Goal: Task Accomplishment & Management: Manage account settings

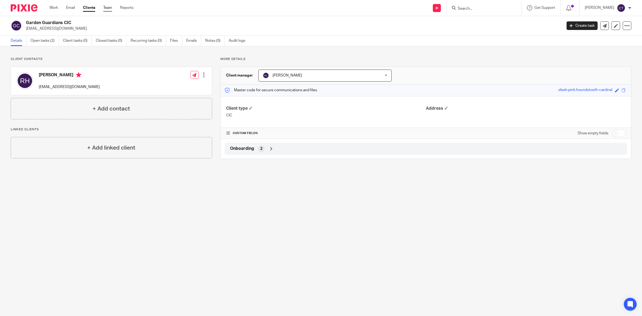
click at [109, 5] on link "Team" at bounding box center [107, 7] width 9 height 5
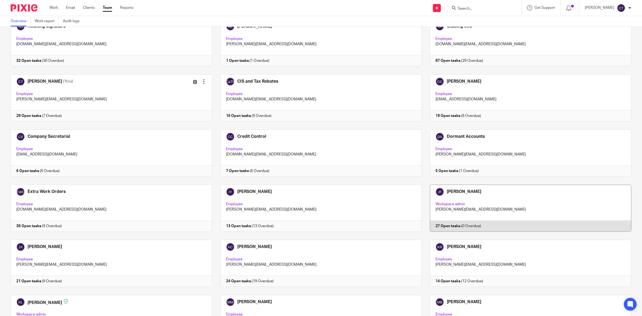
scroll to position [33, 0]
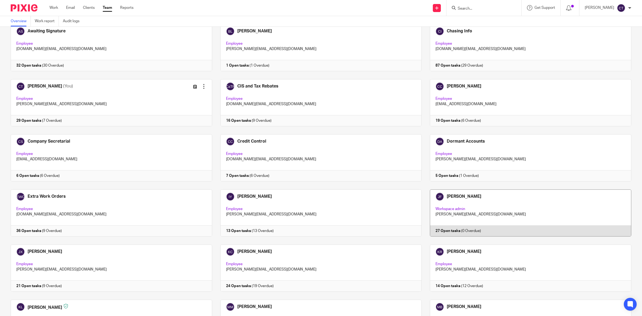
click at [466, 208] on link at bounding box center [526, 212] width 210 height 47
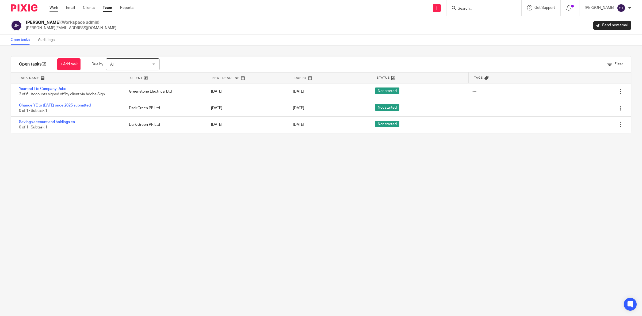
click at [52, 6] on link "Work" at bounding box center [53, 7] width 9 height 5
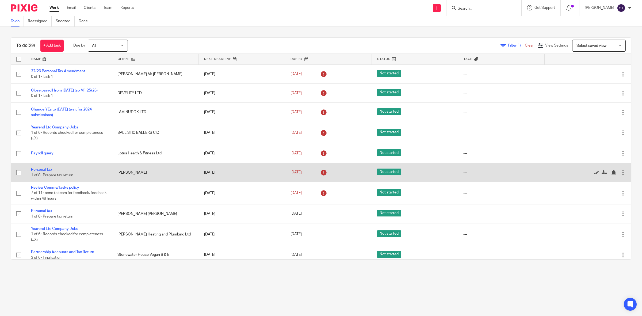
scroll to position [33, 0]
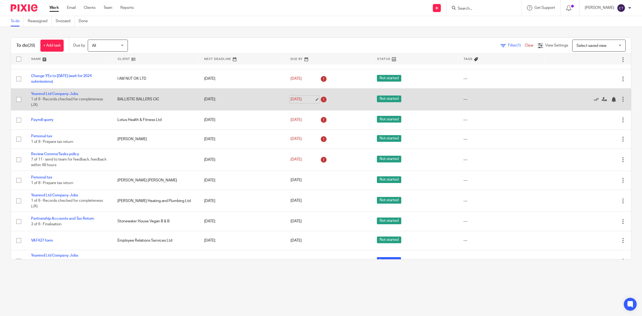
click at [303, 98] on link "21 Aug 2025" at bounding box center [302, 100] width 24 height 6
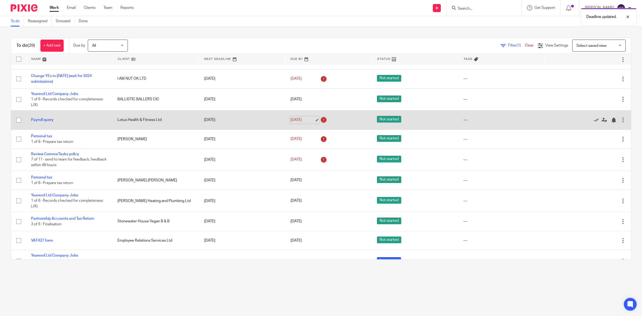
click at [300, 121] on link "21 Aug 2025" at bounding box center [302, 120] width 24 height 6
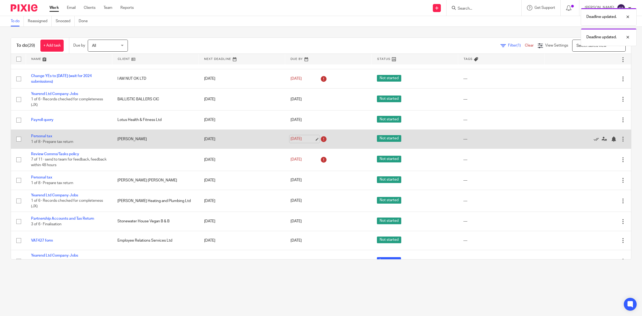
click at [303, 138] on link "21 Aug 2025" at bounding box center [302, 139] width 24 height 6
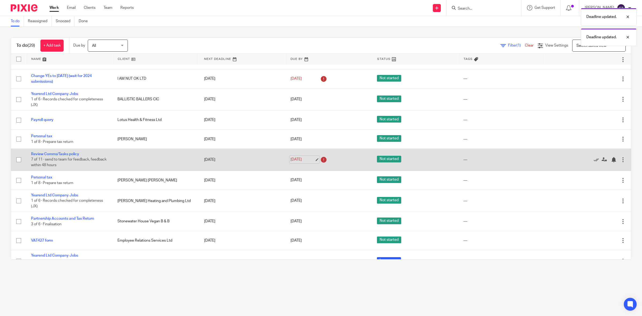
click at [304, 160] on link "21 Aug 2025" at bounding box center [302, 160] width 24 height 6
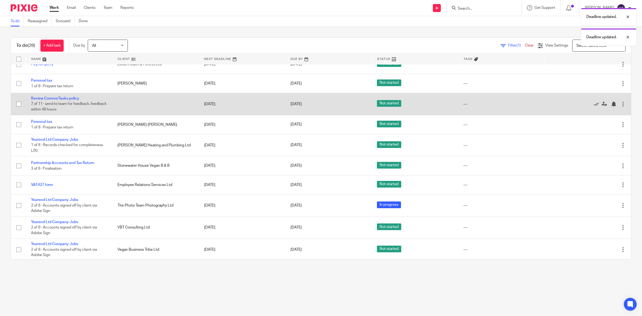
scroll to position [100, 0]
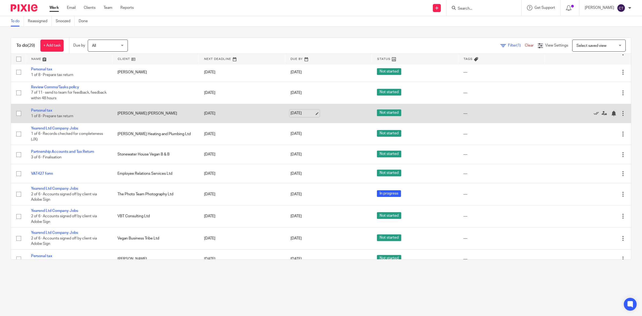
click at [305, 114] on link "22 Aug 2025" at bounding box center [302, 113] width 24 height 6
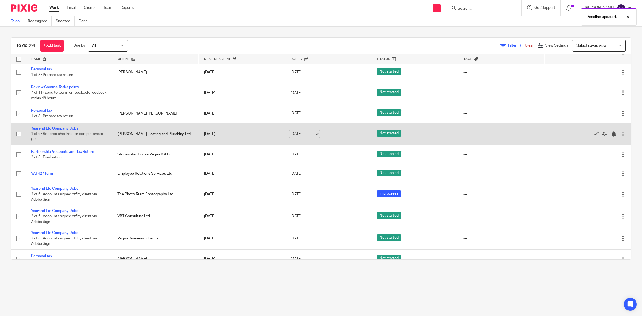
click at [307, 132] on link "[DATE]" at bounding box center [302, 134] width 24 height 6
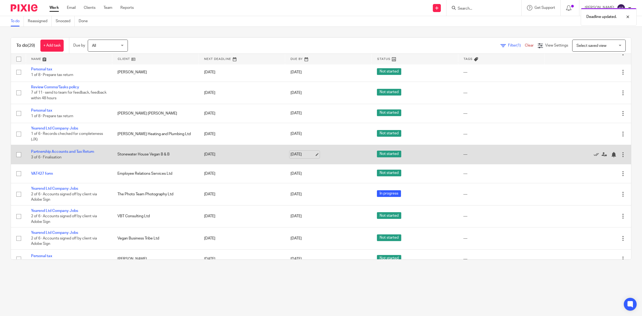
click at [304, 153] on link "[DATE]" at bounding box center [302, 155] width 24 height 6
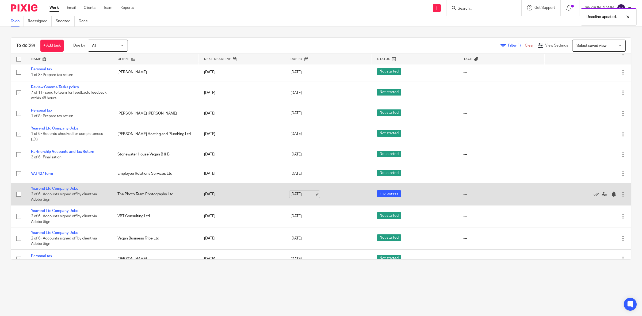
click at [303, 193] on link "[DATE]" at bounding box center [302, 194] width 24 height 6
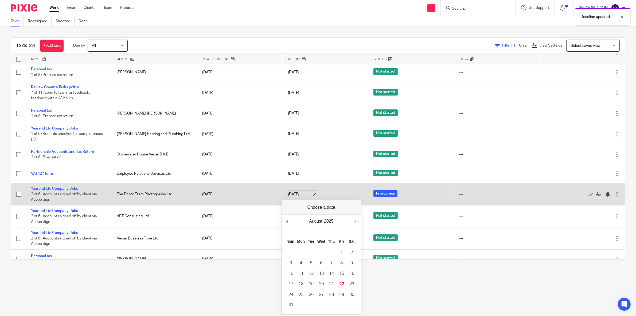
click at [303, 193] on link "[DATE]" at bounding box center [300, 194] width 24 height 6
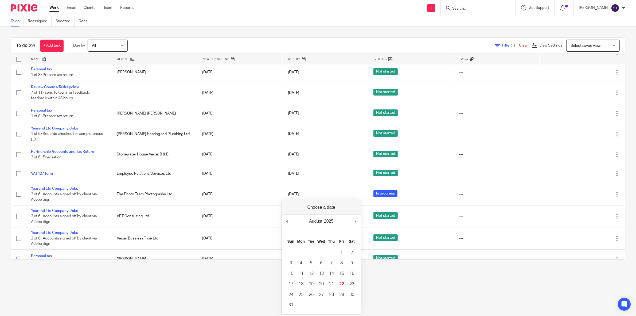
click at [430, 298] on main "To do Reassigned Snoozed Done To do (29) + Add task Due by All All Today Tomorr…" at bounding box center [318, 158] width 636 height 316
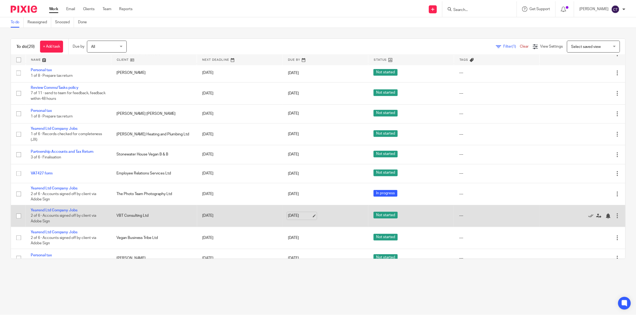
scroll to position [134, 0]
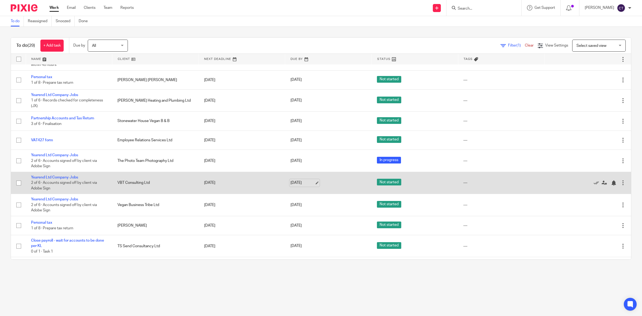
click at [303, 184] on link "[DATE]" at bounding box center [302, 183] width 24 height 6
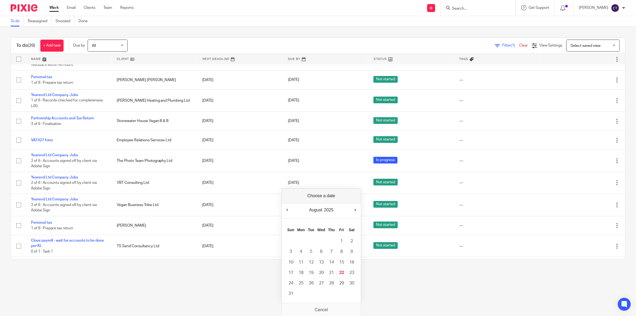
click at [267, 285] on main "To do Reassigned Snoozed Done To do (29) + Add task Due by All All Today Tomorr…" at bounding box center [318, 158] width 636 height 316
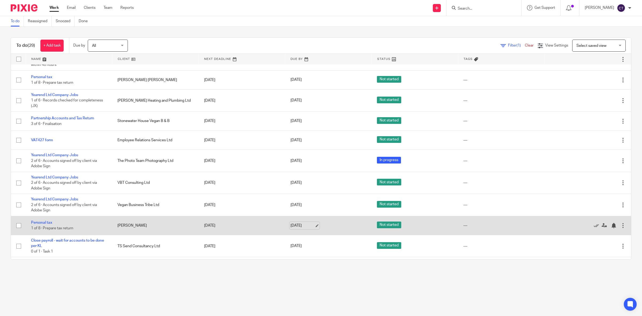
click at [301, 225] on link "[DATE]" at bounding box center [302, 226] width 24 height 6
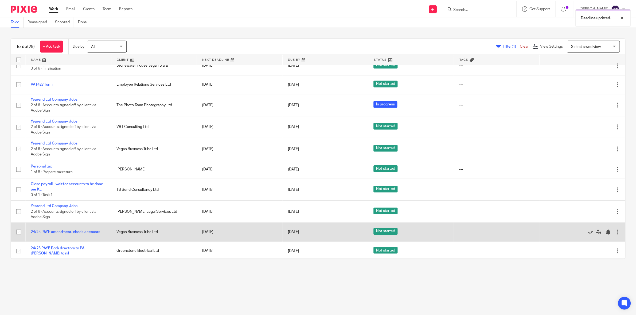
scroll to position [200, 0]
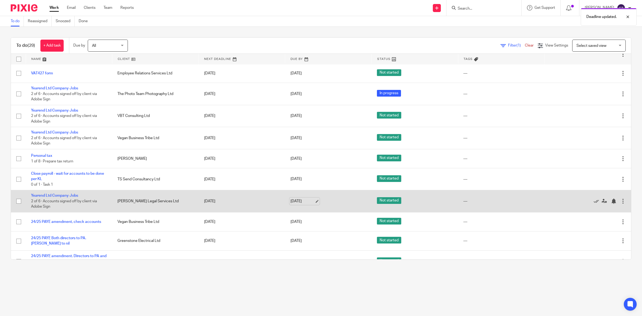
click at [306, 199] on link "[DATE]" at bounding box center [302, 201] width 24 height 6
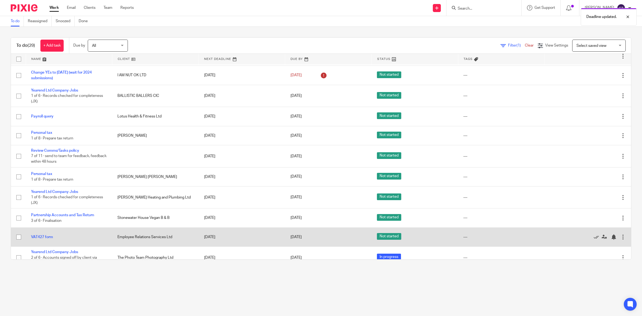
scroll to position [0, 0]
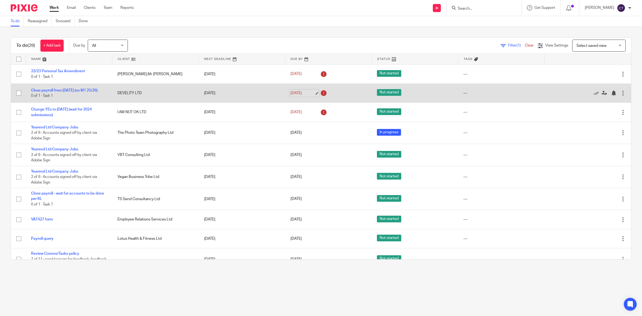
click at [303, 92] on link "1 Apr 2025" at bounding box center [302, 93] width 24 height 6
